Goal: Find specific page/section: Find specific page/section

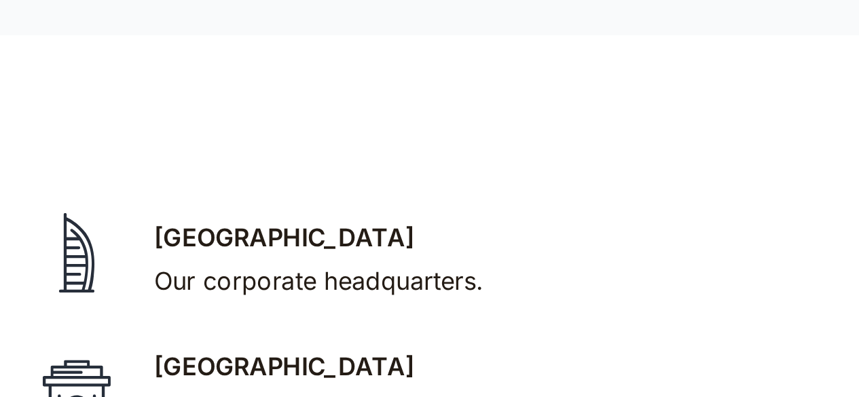
scroll to position [2662, 0]
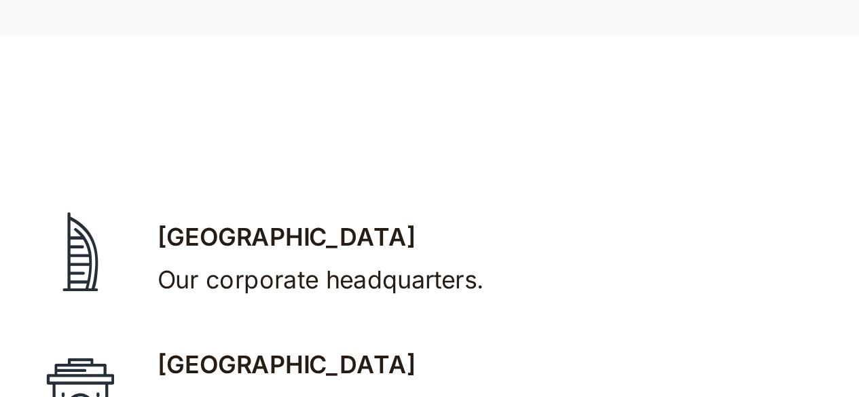
click at [529, 348] on div "Remote" at bounding box center [514, 356] width 39 height 16
click at [567, 367] on div "Prefer someplace else? We're open to that too." at bounding box center [616, 375] width 242 height 16
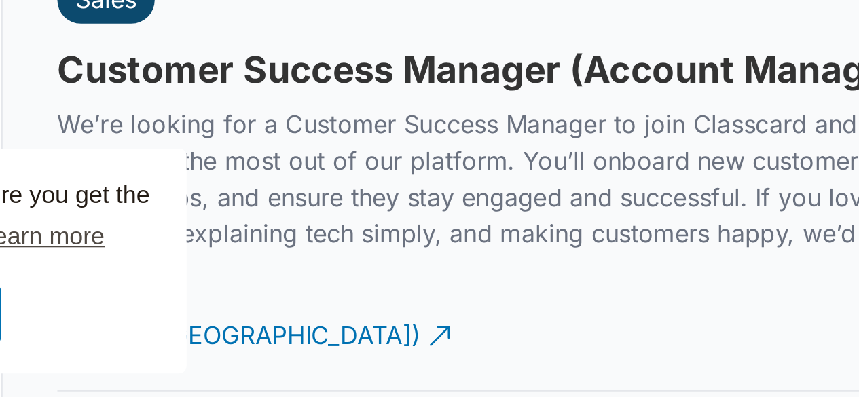
scroll to position [3742, 0]
